Goal: Task Accomplishment & Management: Manage account settings

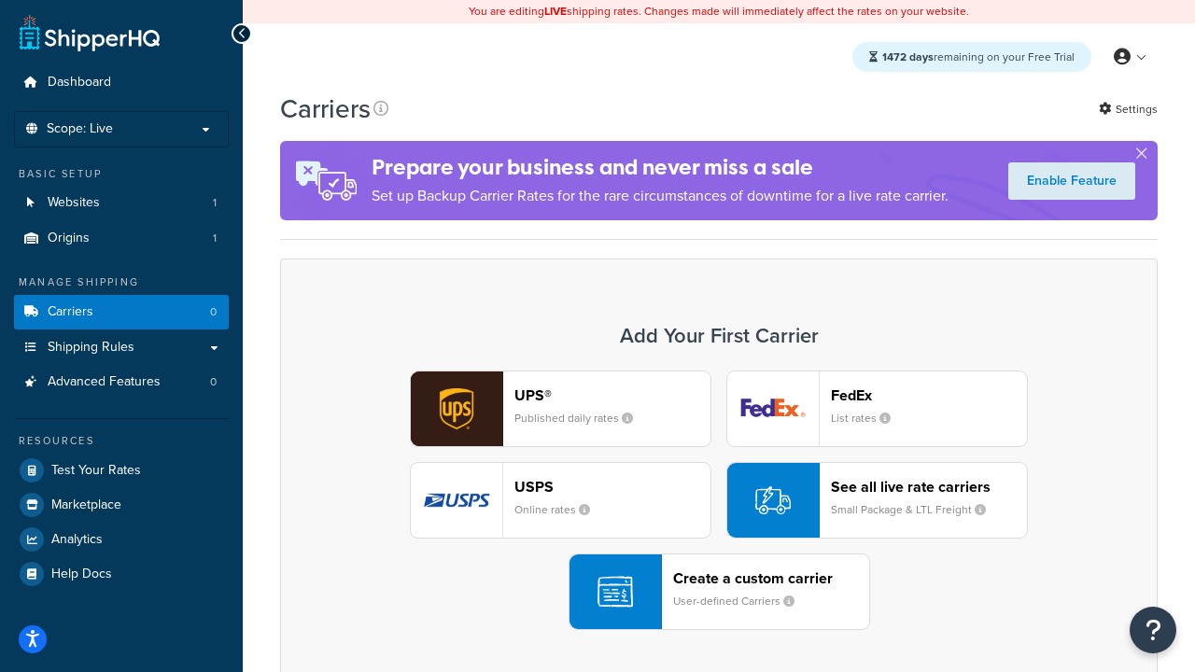
click at [719, 501] on div "UPS® Published daily rates FedEx List rates USPS Online rates See all live rate…" at bounding box center [719, 501] width 839 height 260
click at [929, 395] on header "FedEx" at bounding box center [929, 396] width 196 height 18
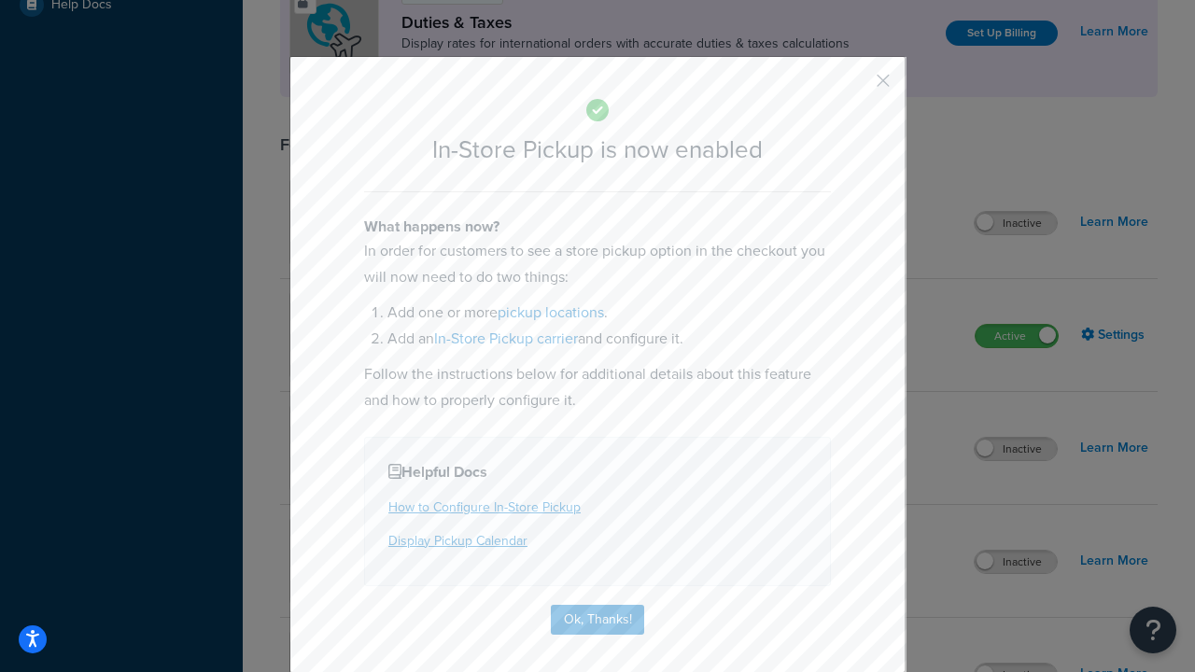
click at [855, 87] on button "button" at bounding box center [856, 87] width 5 height 5
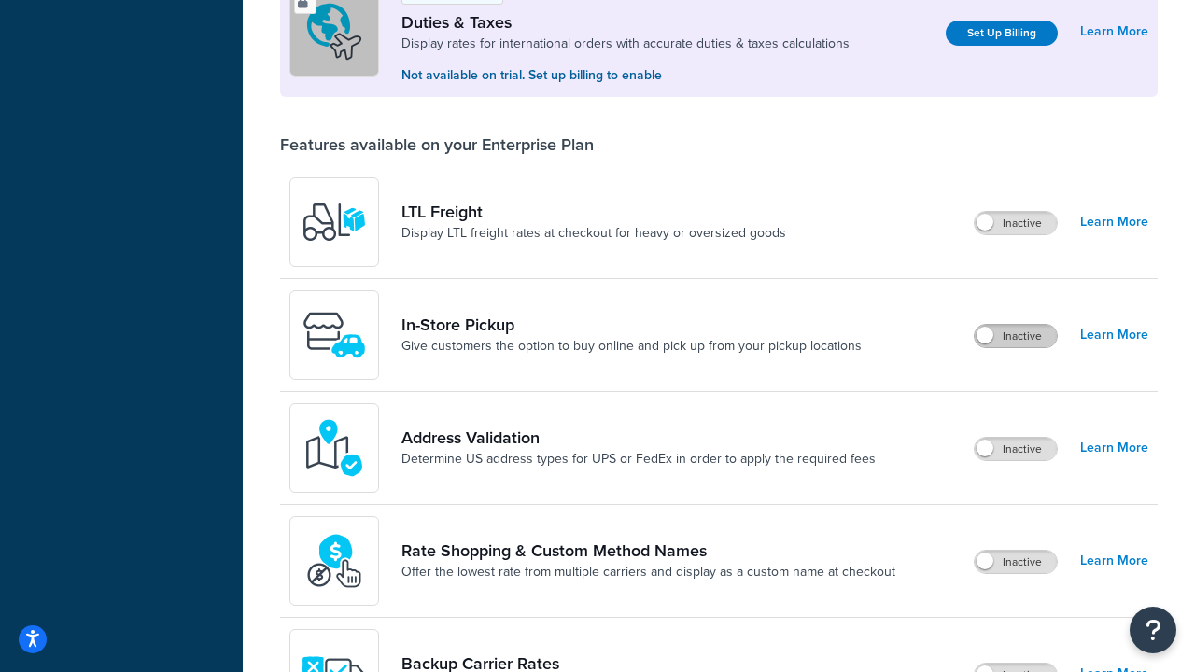
scroll to position [570, 0]
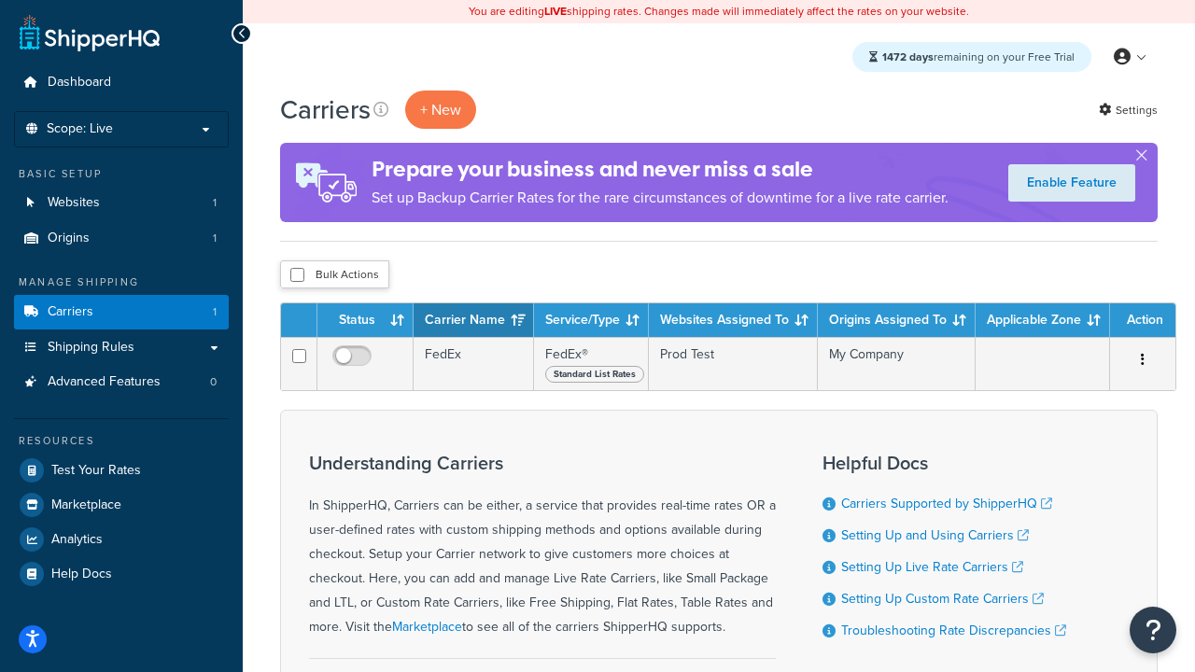
click at [297, 276] on input "checkbox" at bounding box center [297, 275] width 14 height 14
checkbox input "true"
click at [0, 0] on button "Delete" at bounding box center [0, 0] width 0 height 0
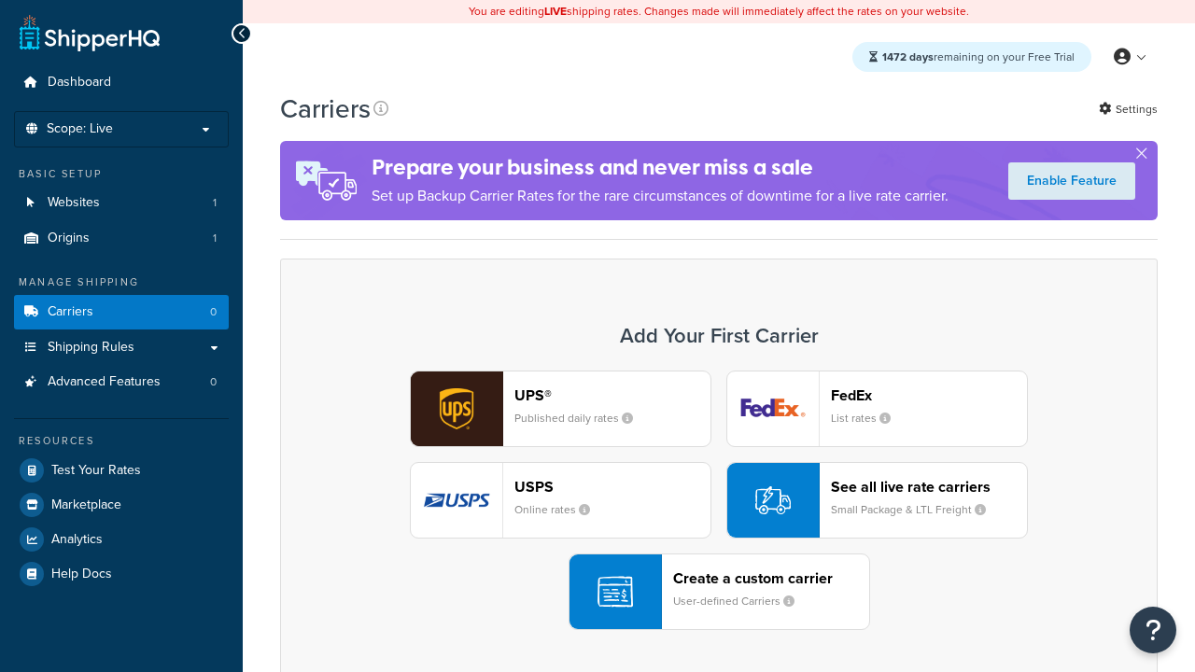
click at [719, 501] on div "UPS® Published daily rates FedEx List rates USPS Online rates See all live rate…" at bounding box center [719, 501] width 839 height 260
click at [929, 395] on header "FedEx" at bounding box center [929, 396] width 196 height 18
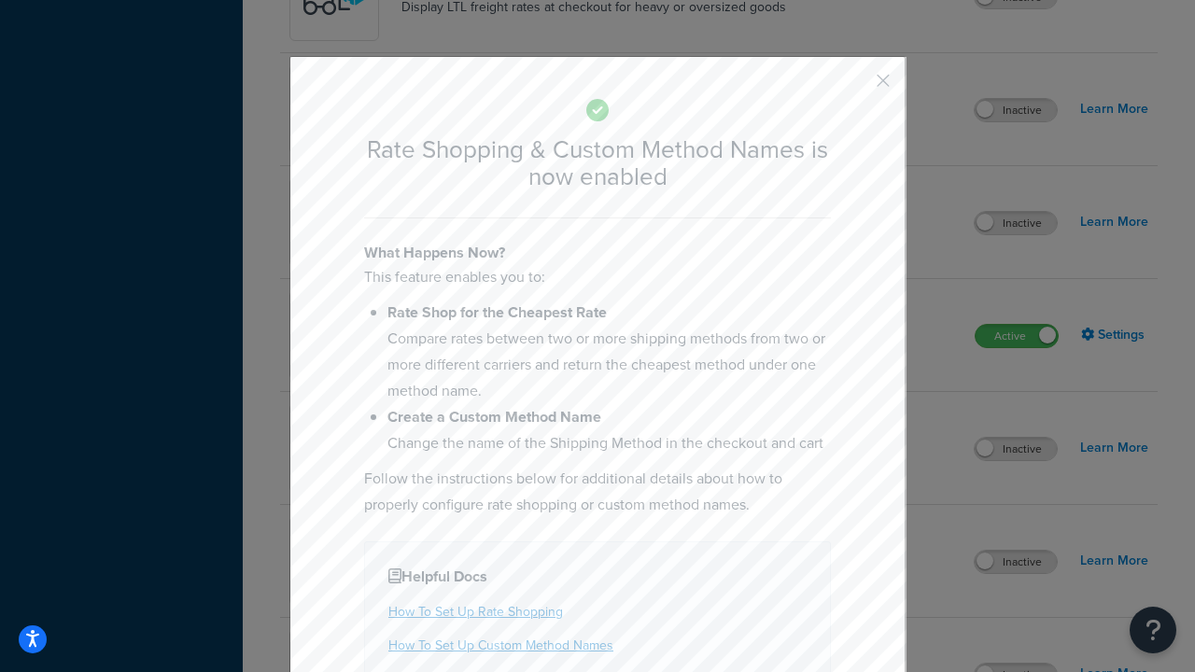
click at [855, 87] on button "button" at bounding box center [856, 87] width 5 height 5
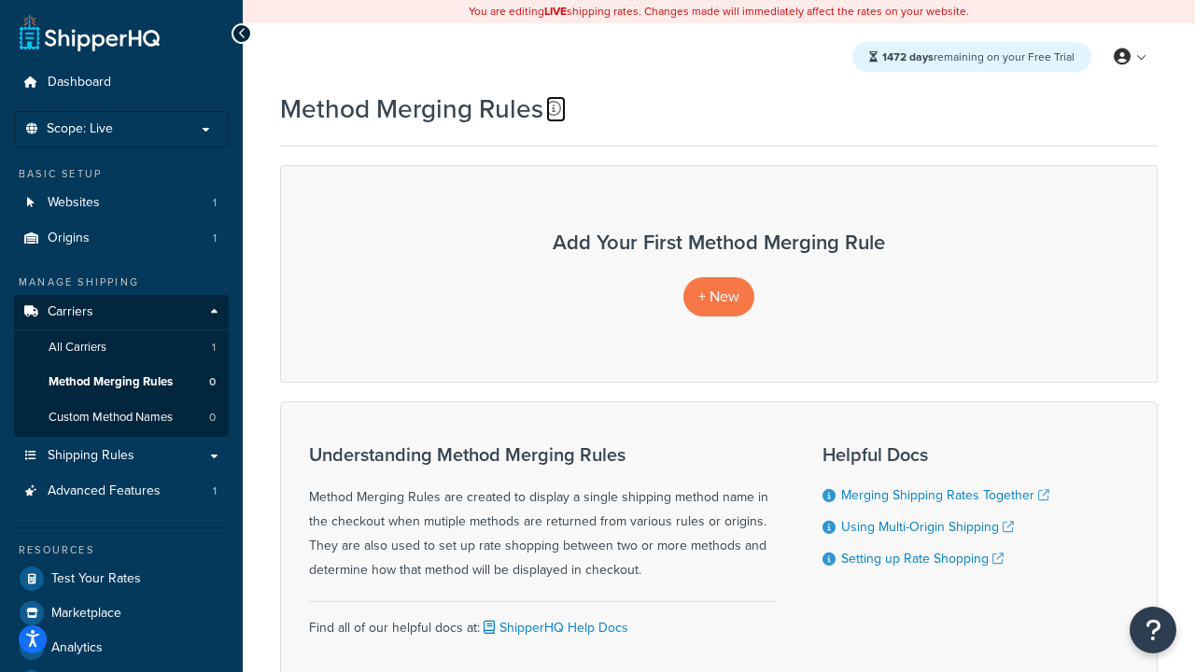
click at [554, 108] on icon at bounding box center [553, 108] width 15 height 15
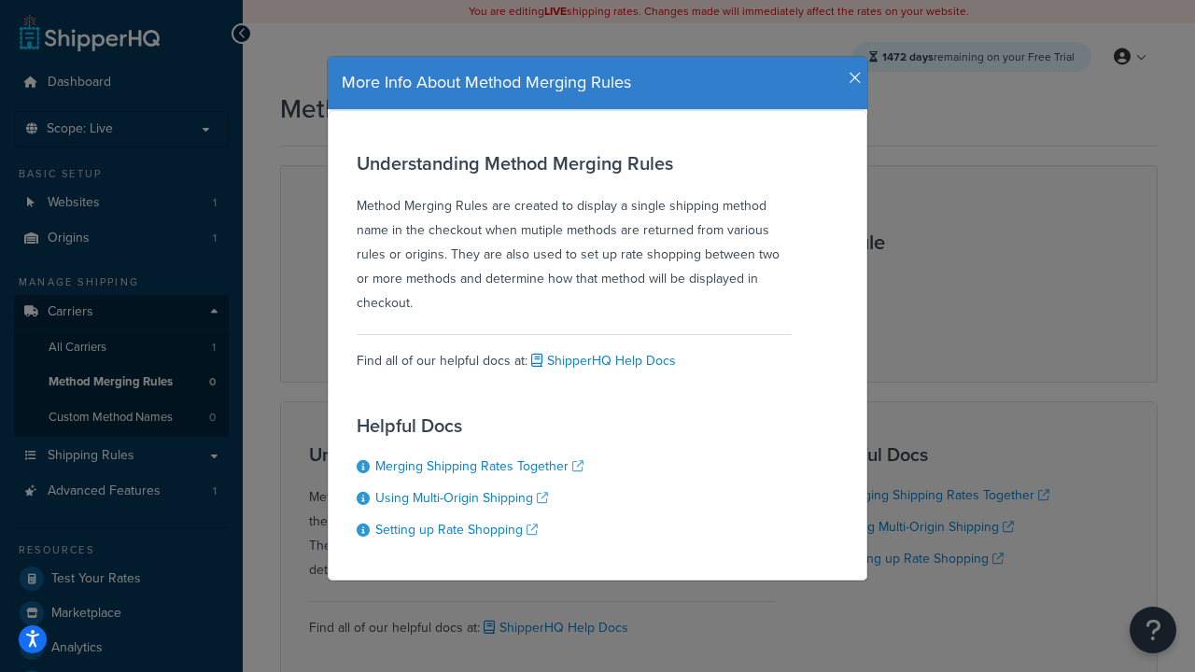
click at [851, 71] on icon "button" at bounding box center [855, 78] width 13 height 17
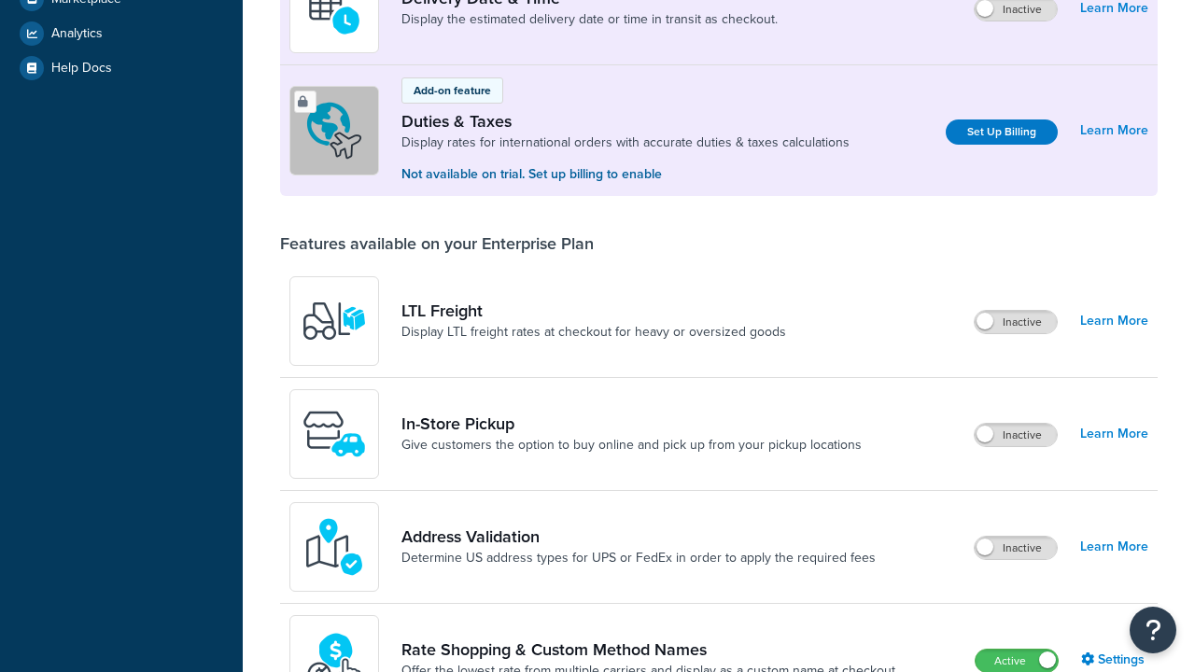
scroll to position [1156, 0]
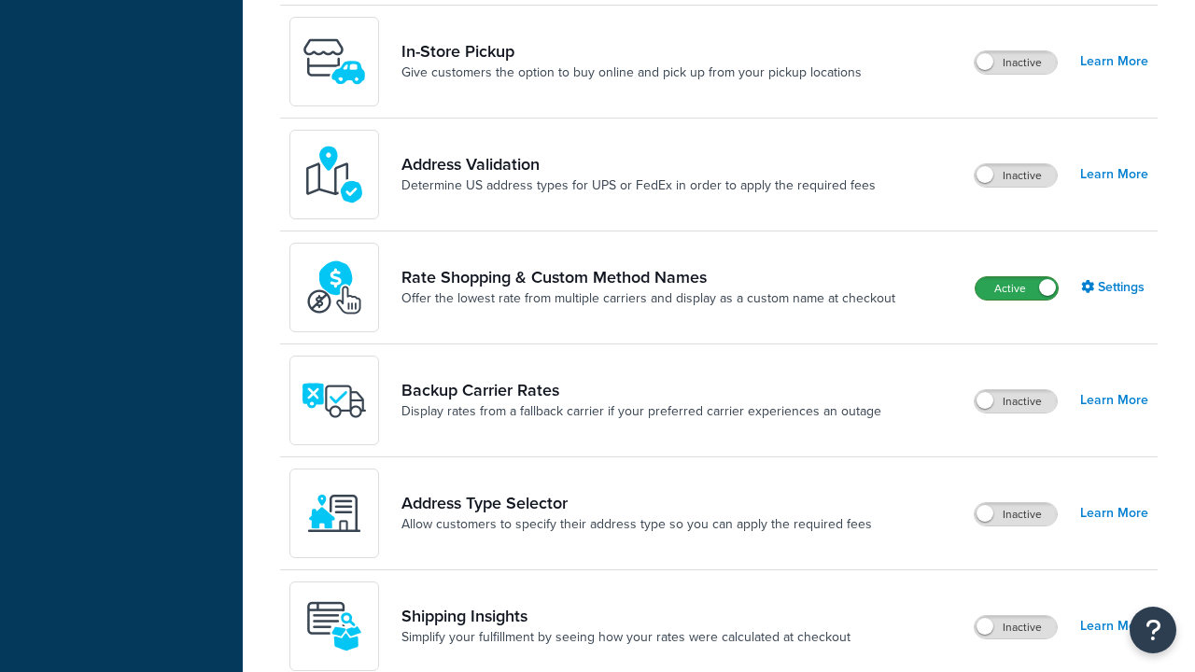
click at [1017, 277] on label "Active" at bounding box center [1017, 288] width 82 height 22
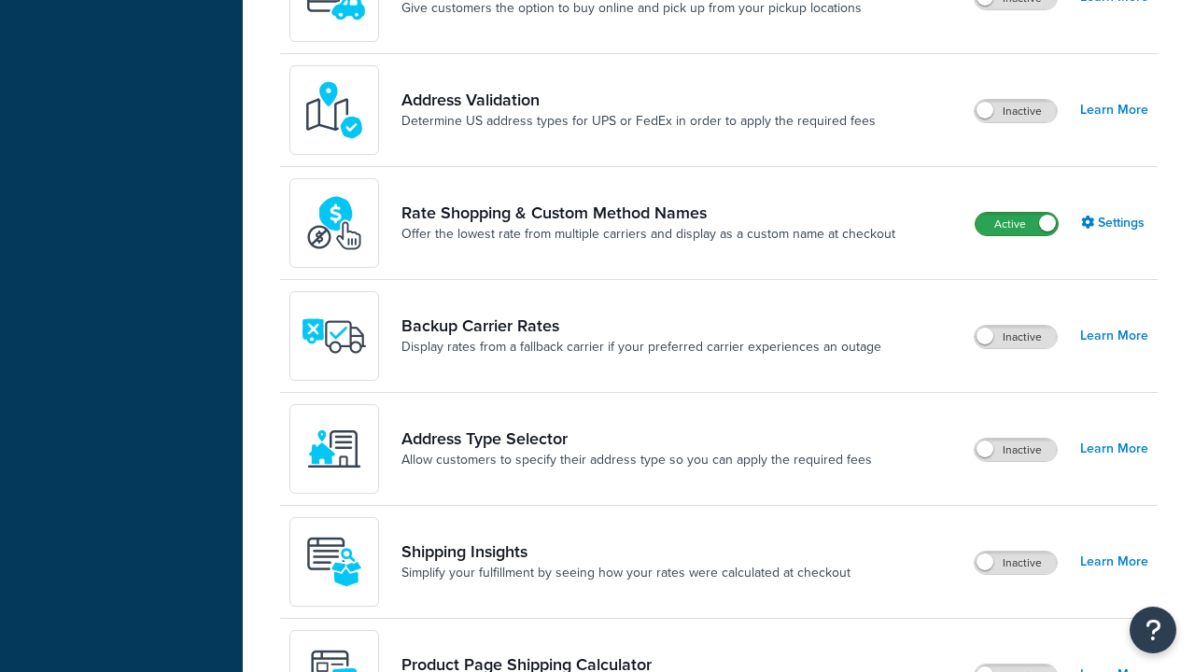
scroll to position [0, 0]
